Goal: Information Seeking & Learning: Learn about a topic

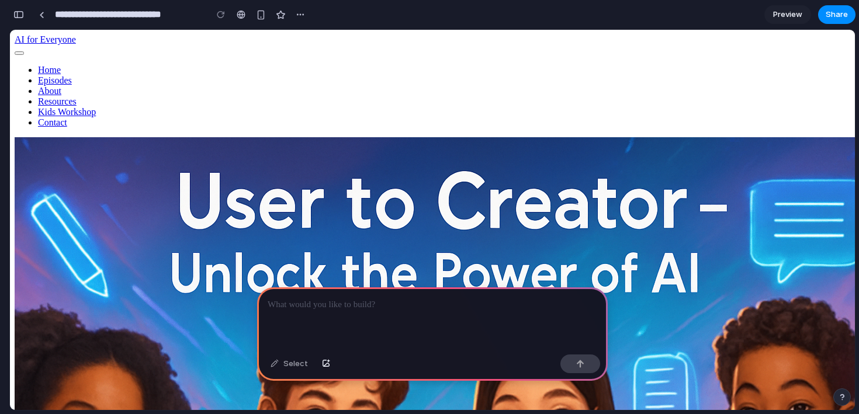
click at [351, 303] on p at bounding box center [432, 305] width 329 height 14
click at [381, 300] on p at bounding box center [432, 305] width 329 height 14
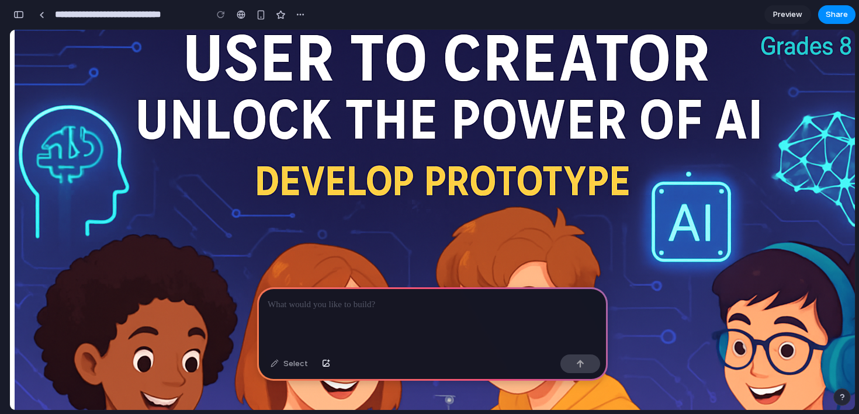
scroll to position [1335, 0]
click at [388, 298] on p at bounding box center [432, 305] width 329 height 14
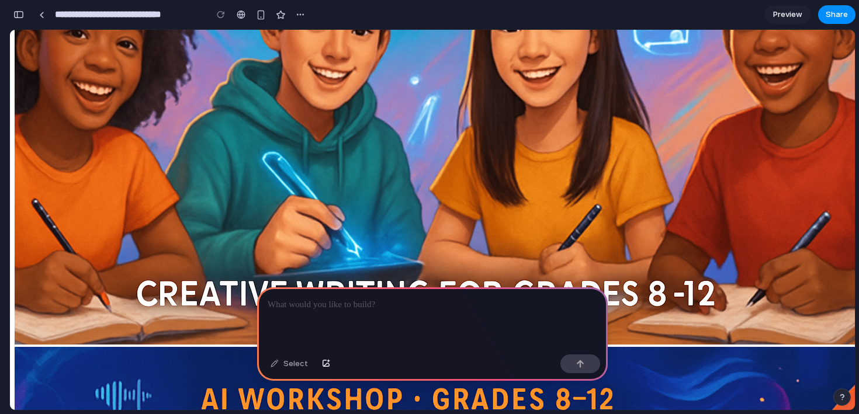
scroll to position [365, 0]
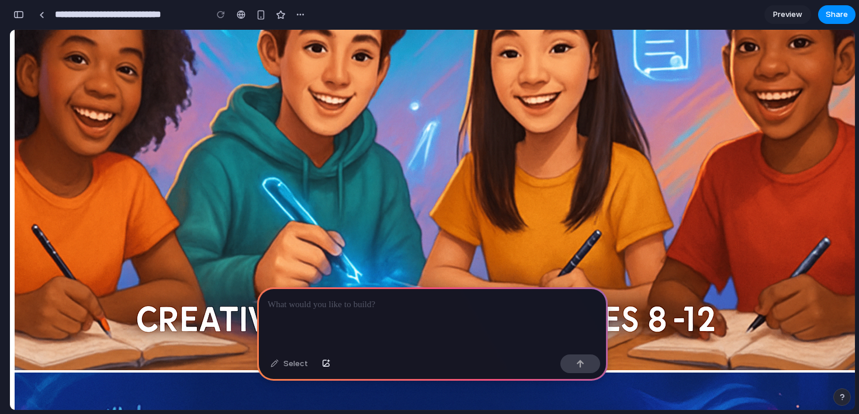
click at [399, 303] on p at bounding box center [432, 305] width 329 height 14
click at [429, 311] on p at bounding box center [432, 305] width 329 height 14
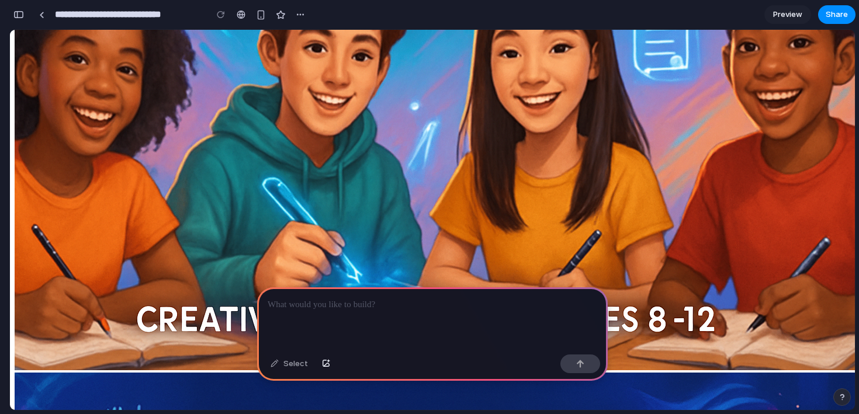
paste div
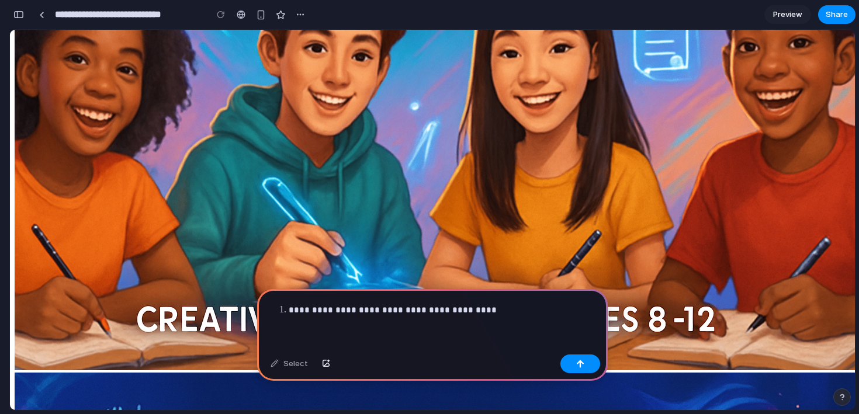
click at [291, 311] on strong "**********" at bounding box center [393, 309] width 208 height 9
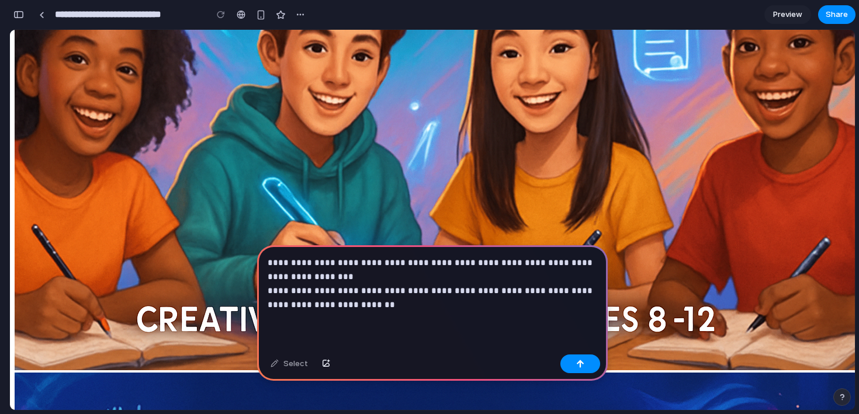
click at [339, 308] on strong "**********" at bounding box center [431, 297] width 327 height 23
click at [401, 305] on p "**********" at bounding box center [432, 284] width 329 height 56
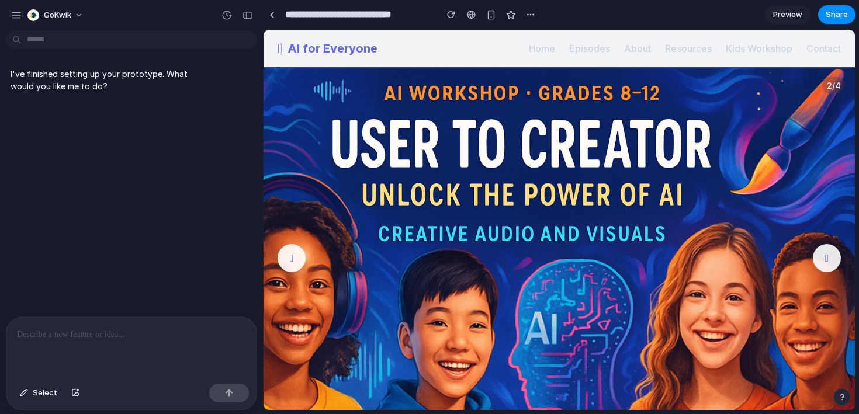
scroll to position [0, 0]
click at [171, 343] on div at bounding box center [131, 348] width 250 height 62
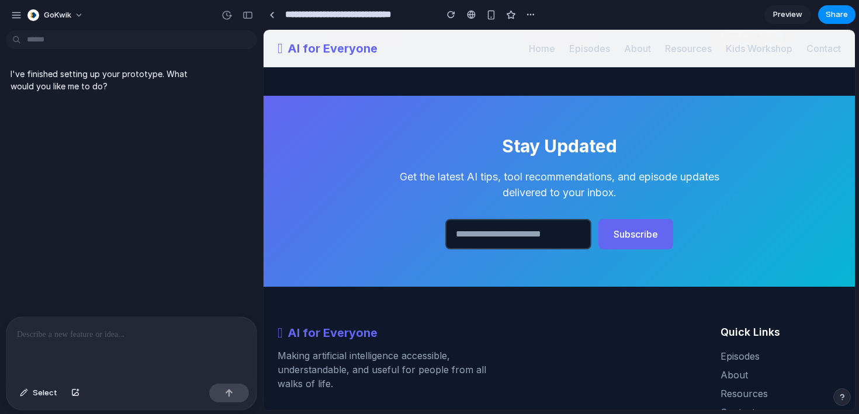
scroll to position [1319, 0]
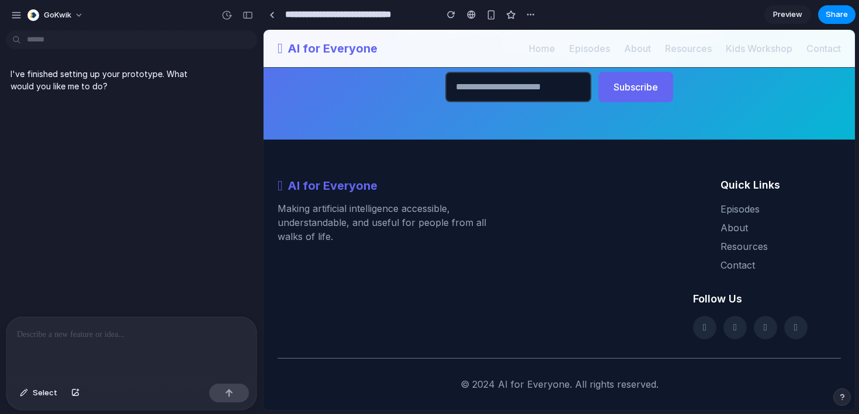
click at [92, 338] on p at bounding box center [131, 335] width 229 height 14
click at [114, 339] on p "**********" at bounding box center [131, 335] width 229 height 14
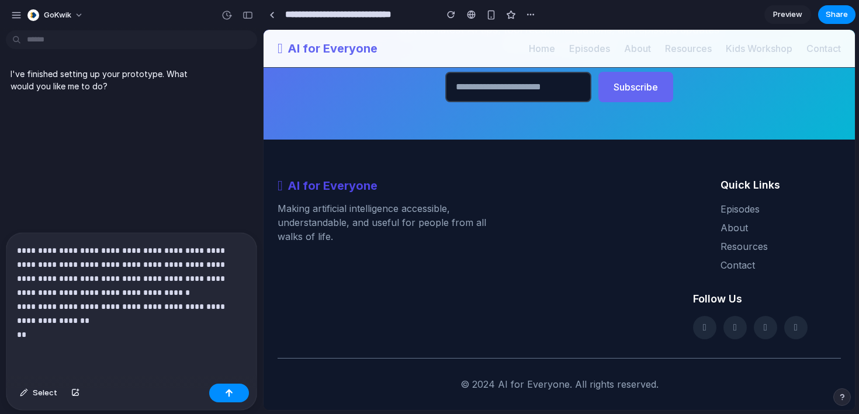
click at [557, 181] on div "AI for Everyone" at bounding box center [458, 186] width 363 height 18
click at [120, 336] on p "**********" at bounding box center [131, 293] width 229 height 98
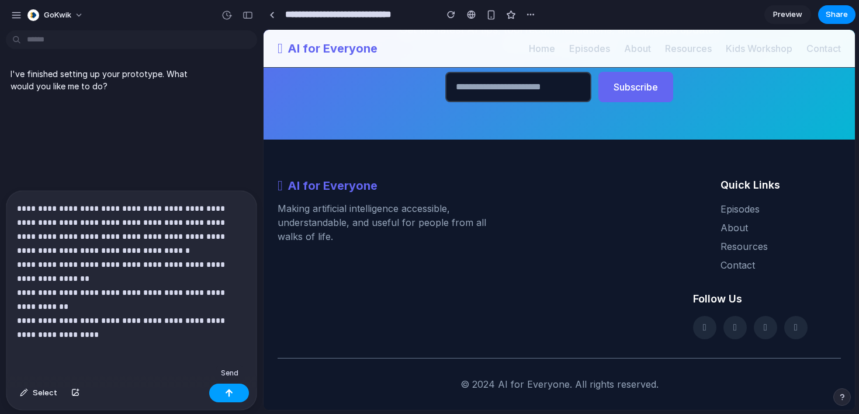
click at [240, 390] on button "button" at bounding box center [229, 393] width 40 height 19
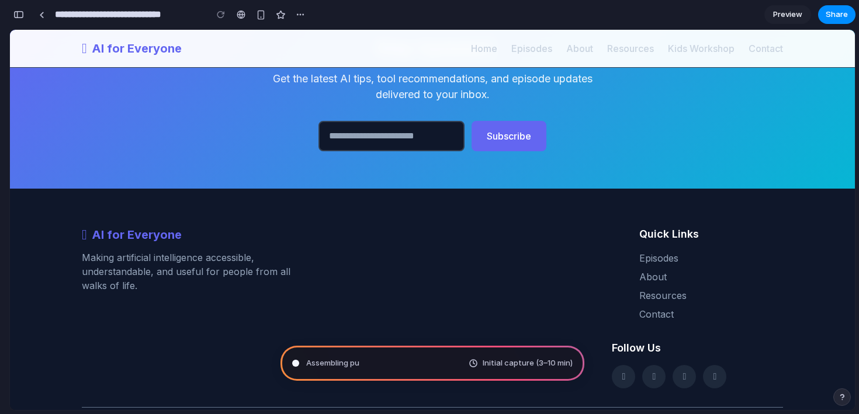
scroll to position [167, 0]
type input "**********"
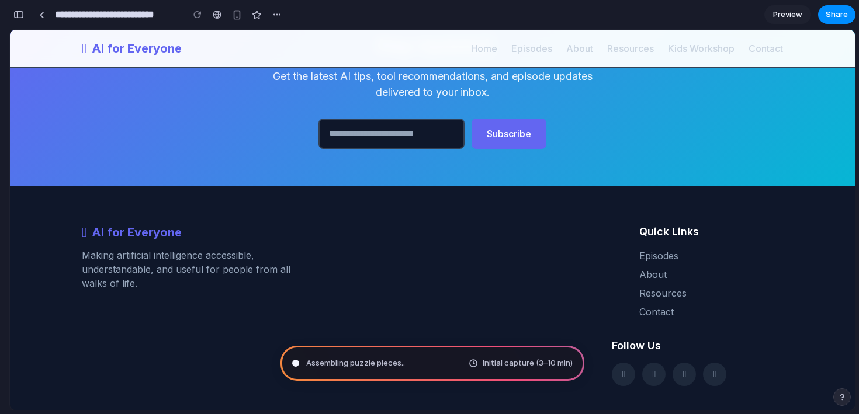
scroll to position [1335, 0]
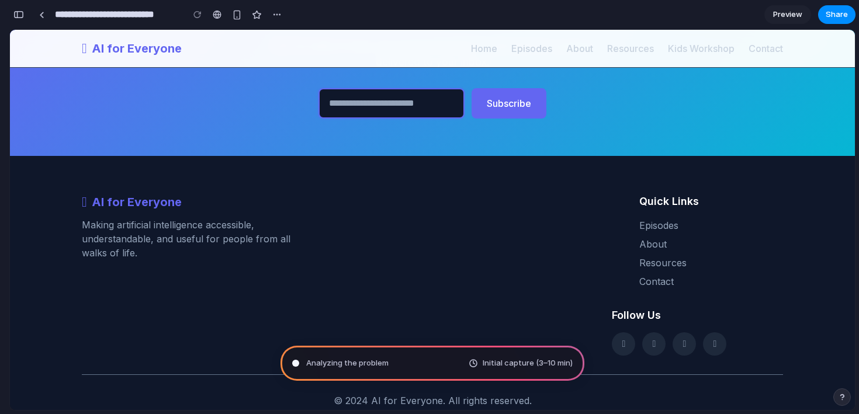
click at [379, 88] on input "email" at bounding box center [391, 103] width 146 height 30
click at [367, 92] on input "email" at bounding box center [391, 103] width 146 height 30
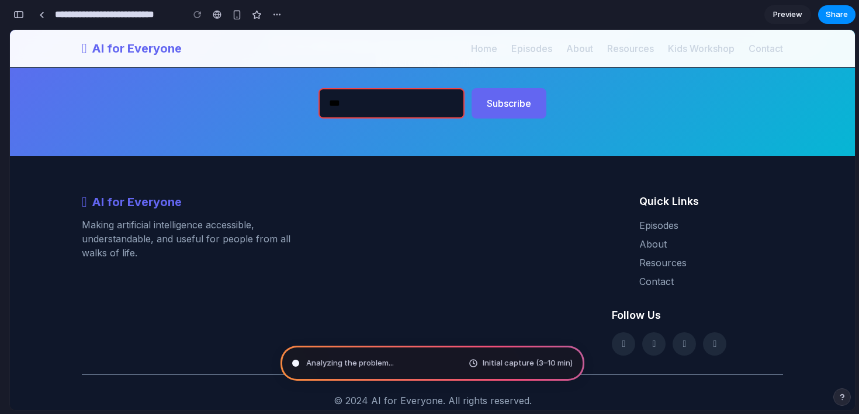
scroll to position [749, 0]
type input "****"
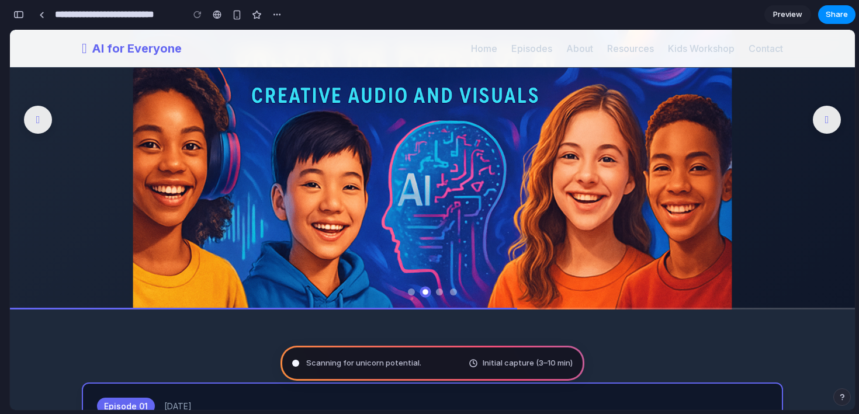
scroll to position [0, 0]
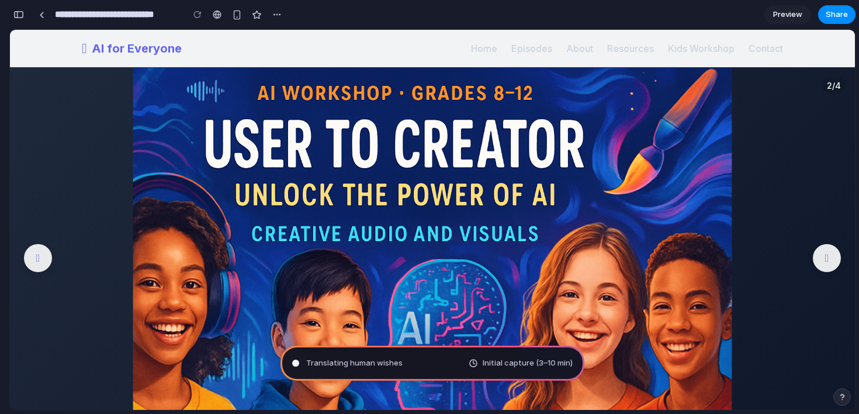
click at [434, 50] on nav "AI for Everyone Home Episodes About Resources Kids Workshop Contact" at bounding box center [432, 48] width 701 height 37
click at [828, 257] on icon at bounding box center [826, 258] width 4 height 12
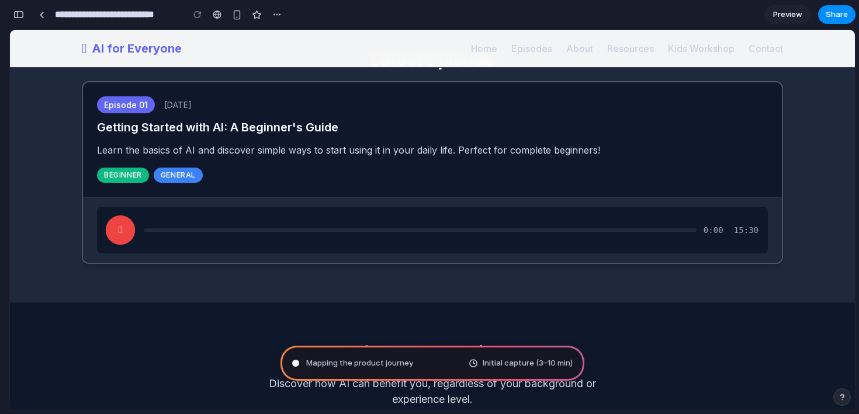
click at [124, 228] on button at bounding box center [120, 230] width 29 height 29
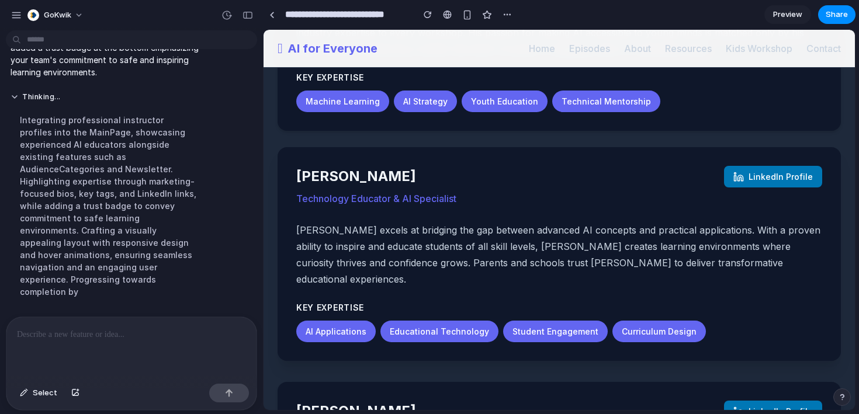
scroll to position [1490, 0]
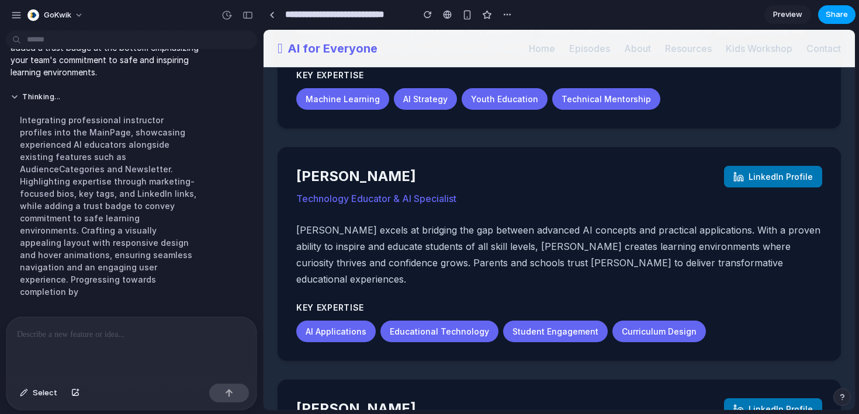
click at [837, 14] on span "Share" at bounding box center [836, 15] width 22 height 12
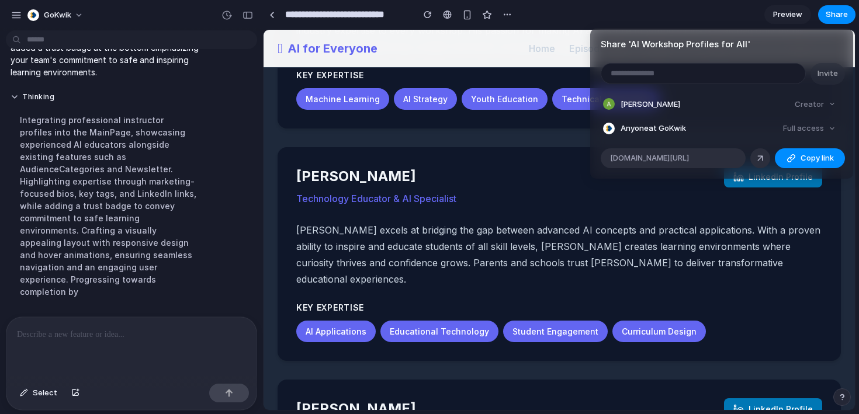
click at [622, 196] on div "Share ' AI Workshop Profiles for All ' Invite [PERSON_NAME] Creator Anyone at G…" at bounding box center [429, 207] width 859 height 414
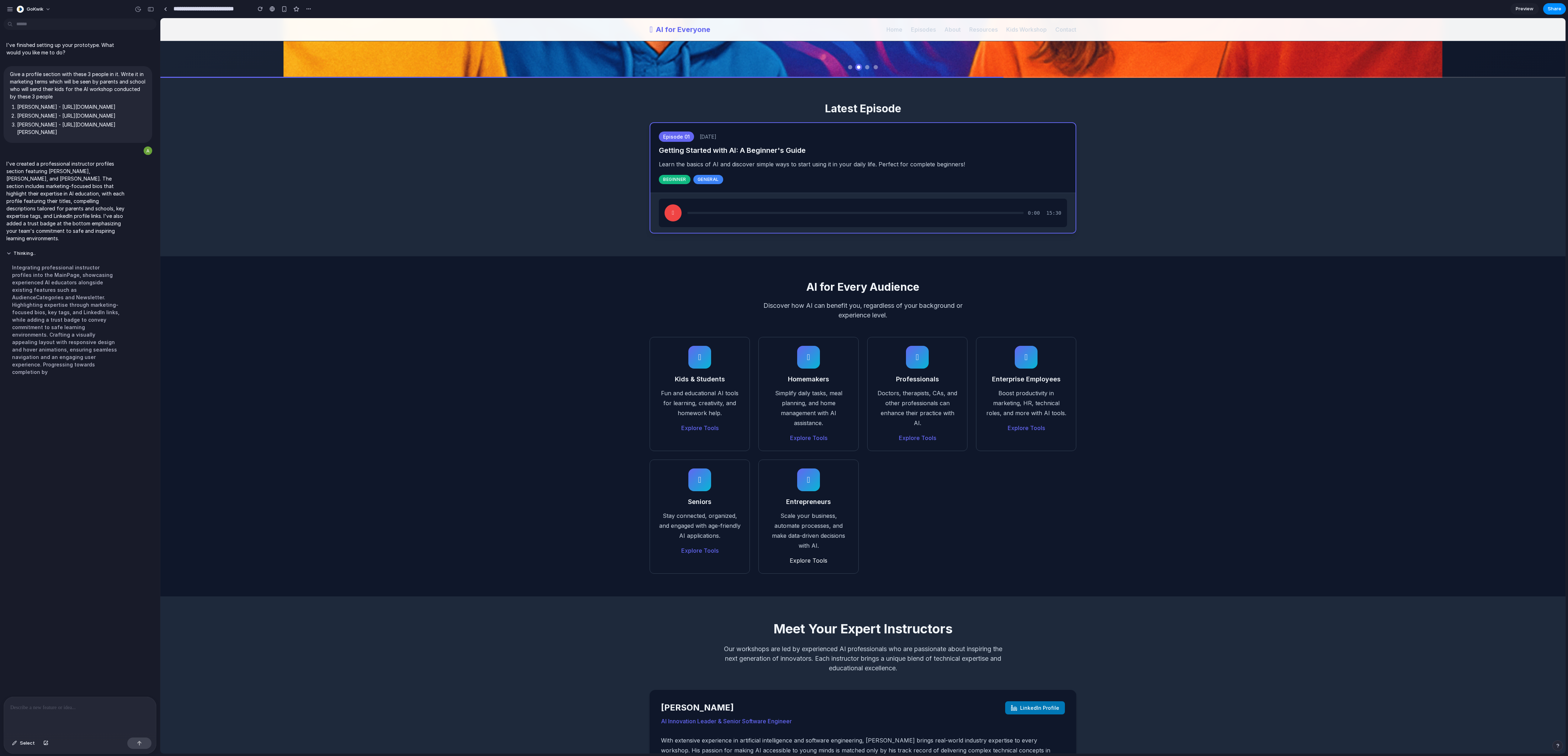
scroll to position [711, 0]
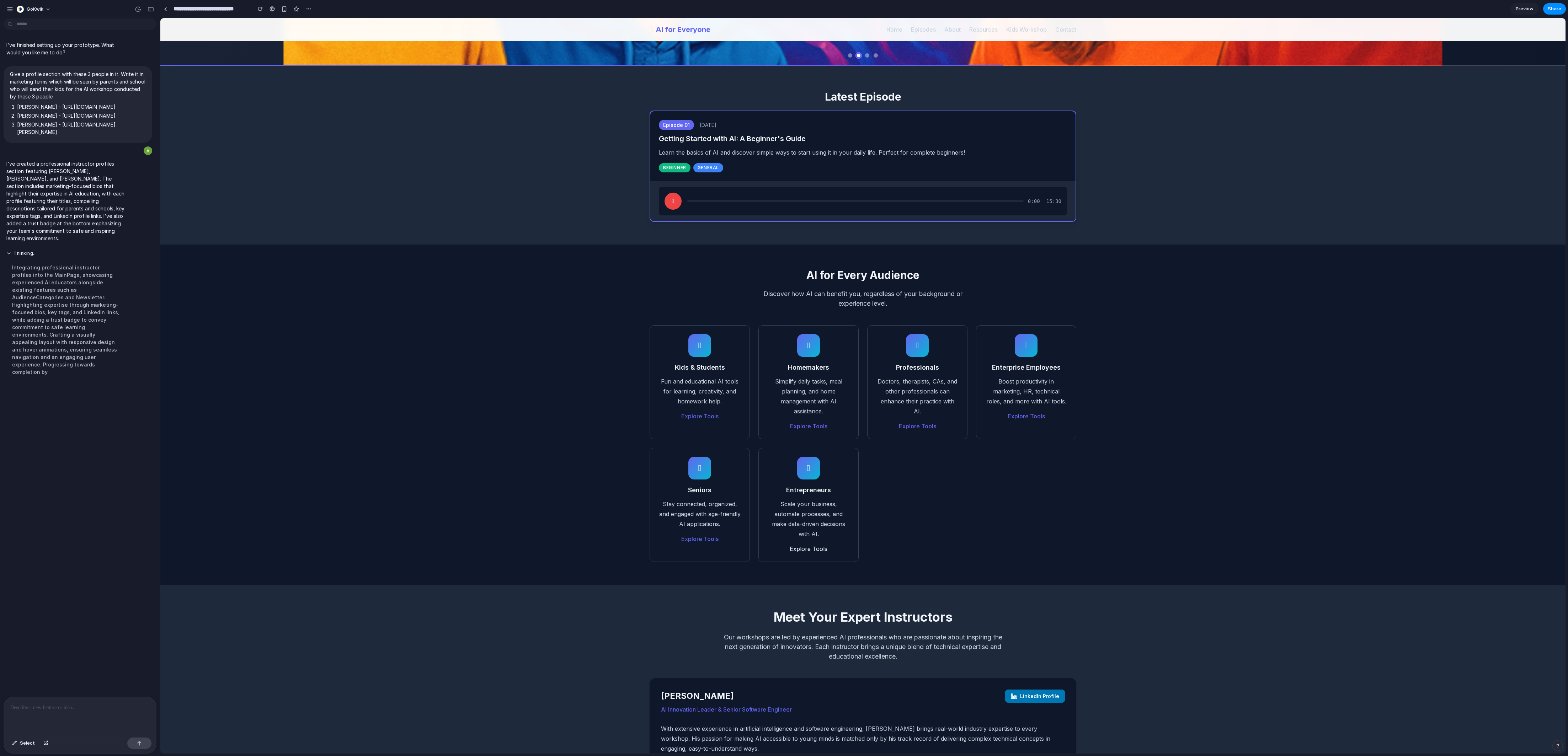
click at [522, 13] on link "Preview" at bounding box center [1524, 9] width 29 height 12
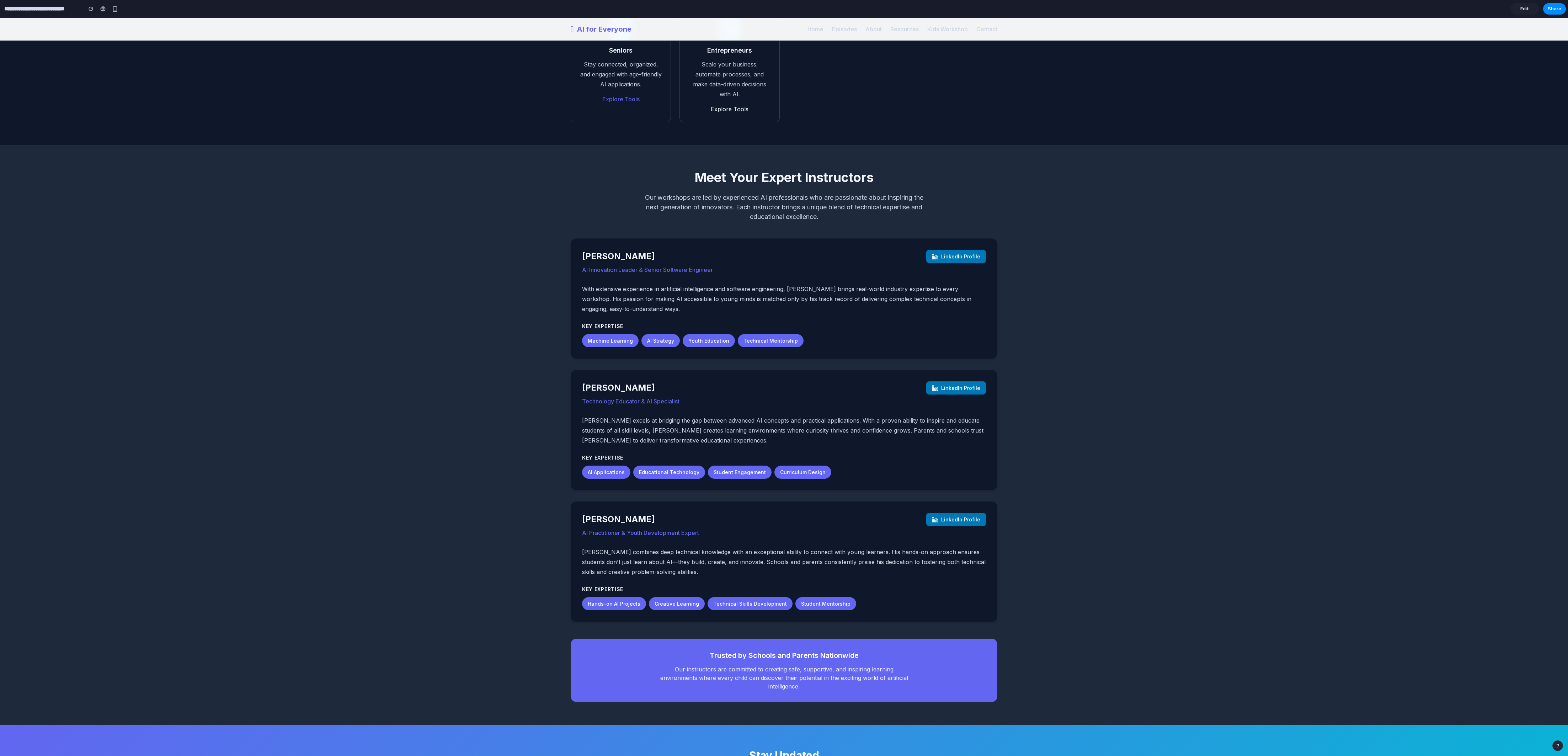
scroll to position [1140, 0]
